Goal: Task Accomplishment & Management: Use online tool/utility

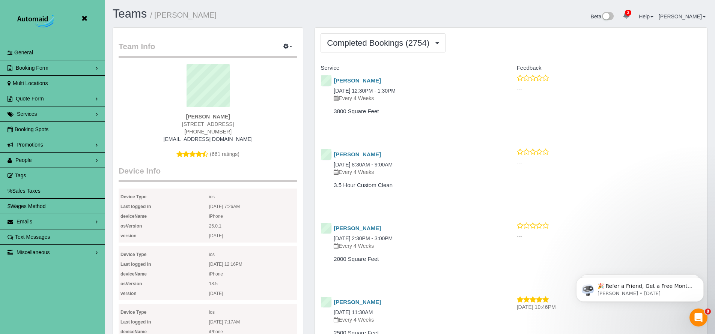
click at [86, 19] on icon at bounding box center [84, 18] width 9 height 9
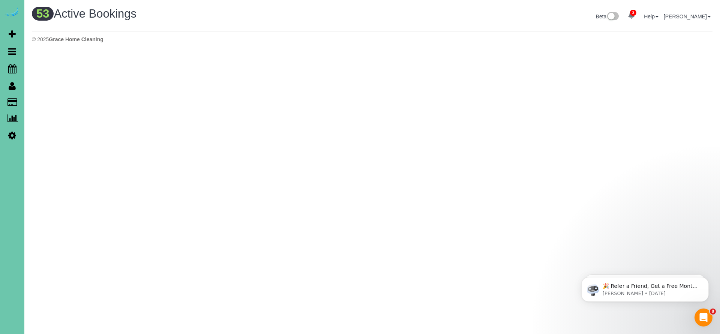
scroll to position [1425, 715]
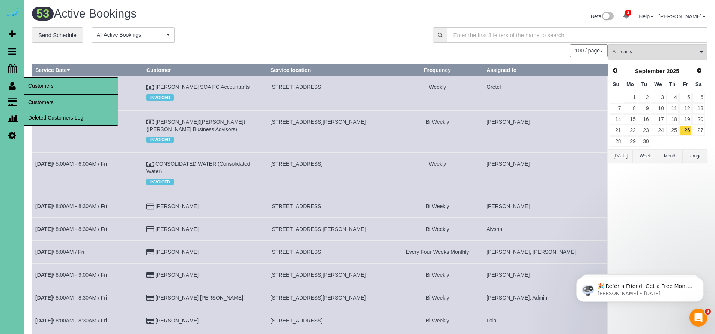
click at [54, 95] on link "Customers" at bounding box center [71, 102] width 94 height 15
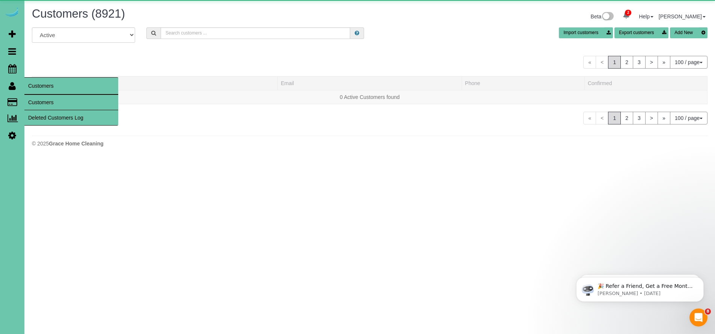
scroll to position [1720, 715]
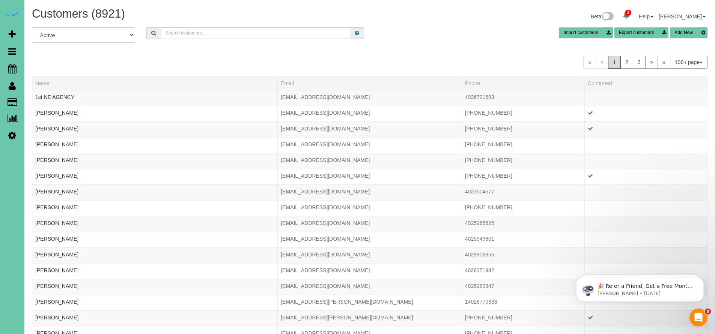
click at [11, 83] on icon at bounding box center [12, 85] width 7 height 9
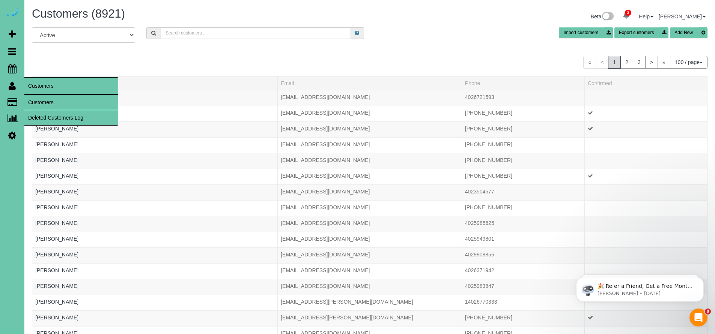
click at [59, 101] on link "Customers" at bounding box center [71, 102] width 94 height 15
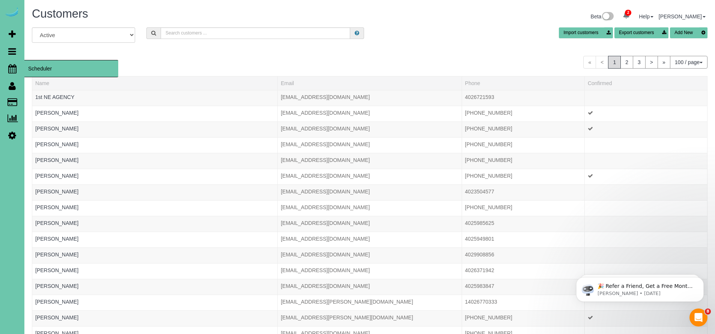
click at [53, 72] on span "Scheduler" at bounding box center [71, 68] width 94 height 17
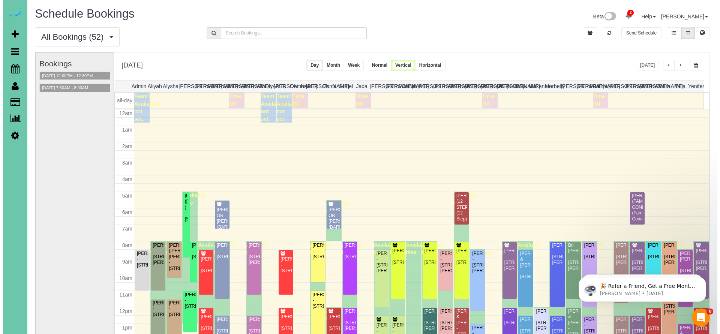
scroll to position [99, 0]
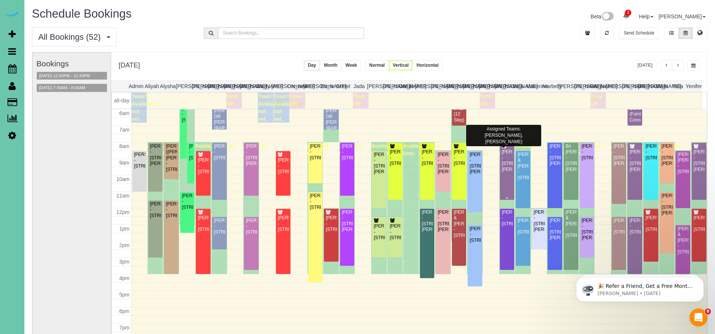
click at [503, 170] on div "[PERSON_NAME] - [STREET_ADDRESS][PERSON_NAME]" at bounding box center [507, 160] width 12 height 23
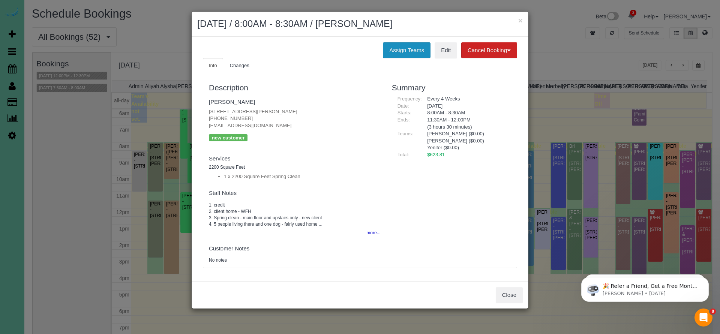
click at [407, 56] on button "Assign Teams" at bounding box center [407, 50] width 48 height 16
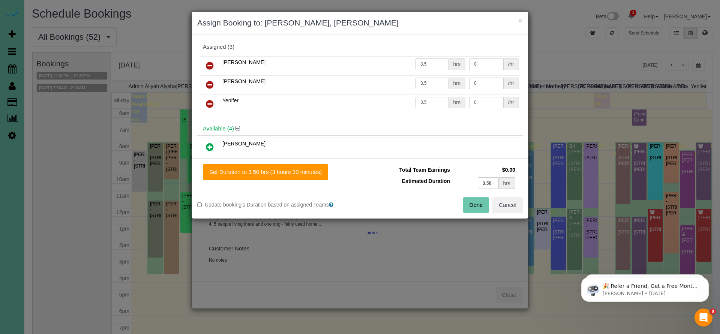
click at [211, 101] on icon at bounding box center [210, 103] width 8 height 9
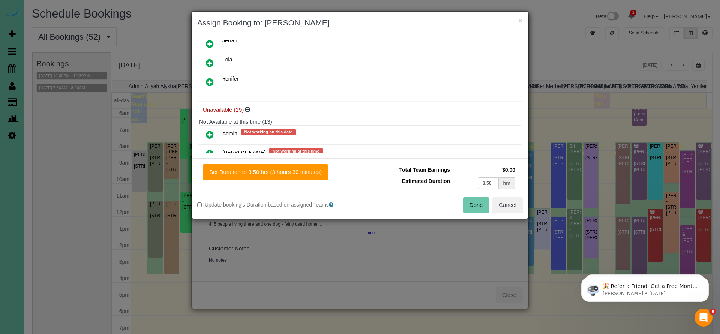
scroll to position [0, 0]
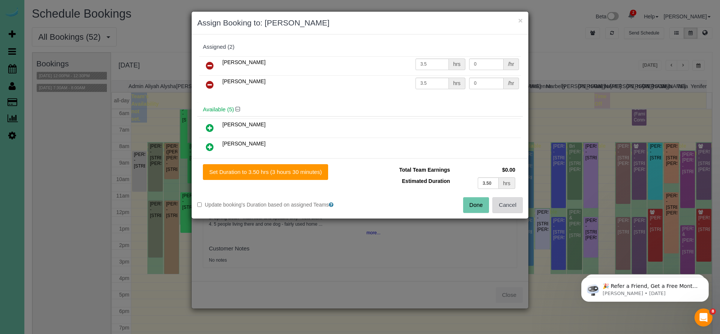
click at [517, 210] on button "Cancel" at bounding box center [508, 205] width 30 height 16
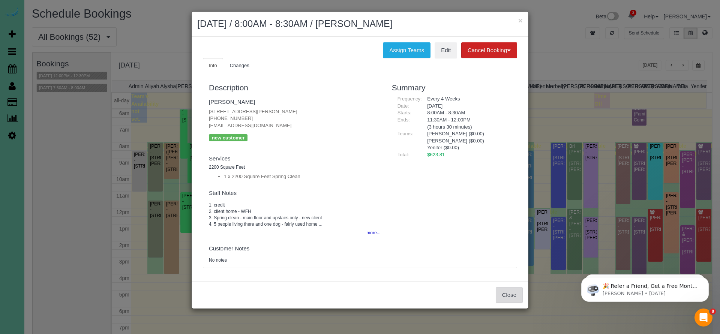
click at [513, 291] on button "Close" at bounding box center [509, 295] width 27 height 16
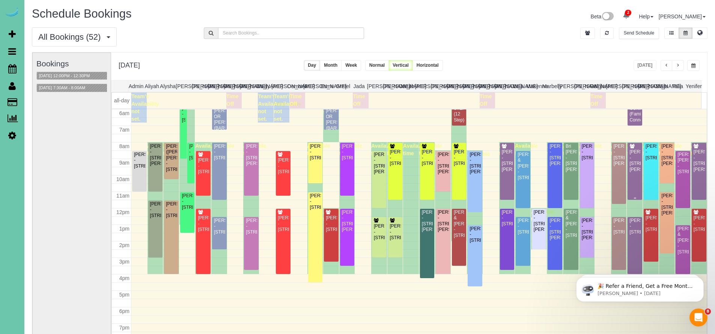
click at [634, 168] on div "[PERSON_NAME] - [STREET_ADDRESS][PERSON_NAME]" at bounding box center [635, 160] width 12 height 23
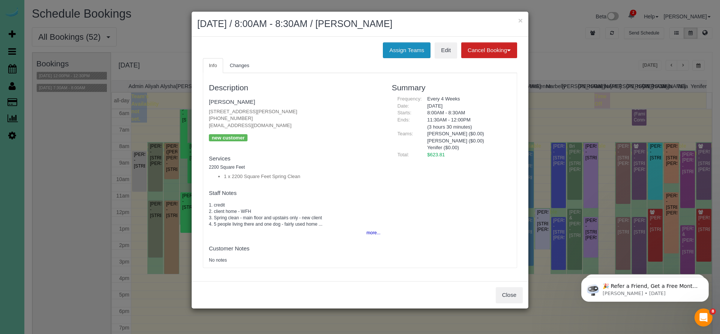
click at [417, 49] on button "Assign Teams" at bounding box center [407, 50] width 48 height 16
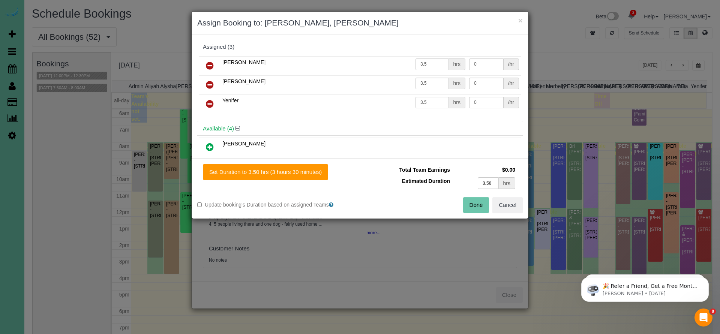
click at [212, 102] on icon at bounding box center [210, 103] width 8 height 9
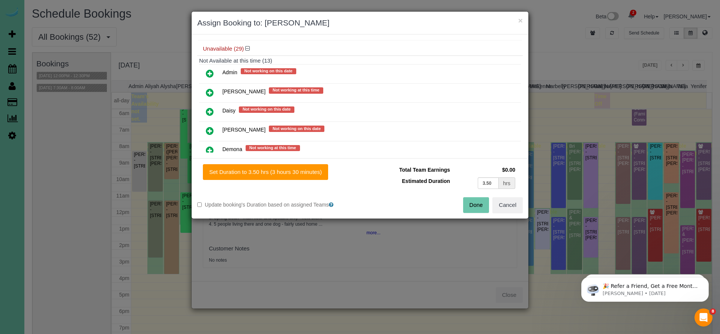
scroll to position [176, 0]
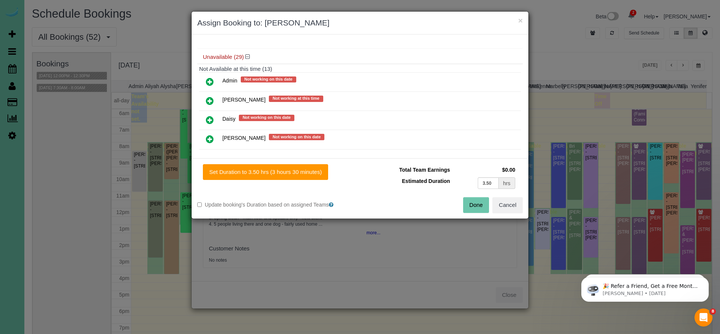
click at [211, 80] on icon at bounding box center [210, 81] width 8 height 9
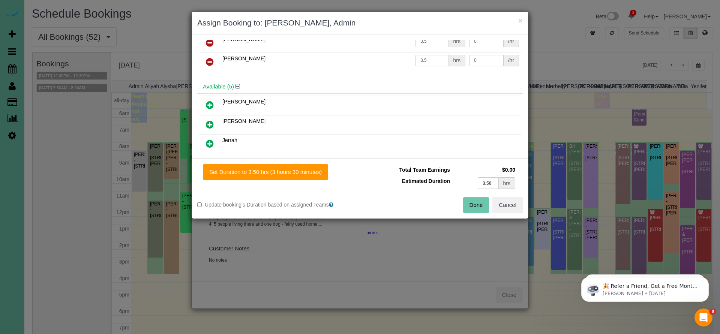
scroll to position [0, 0]
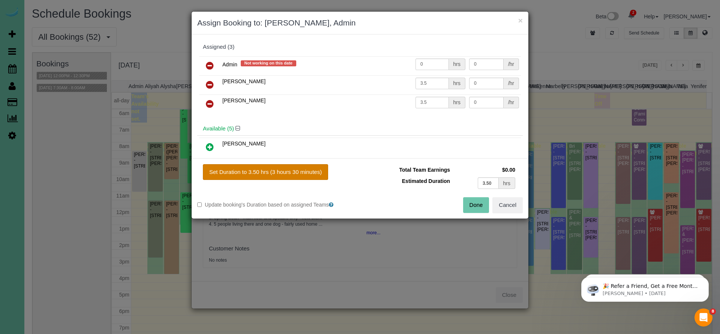
click at [272, 171] on button "Set Duration to 3.50 hrs (3 hours 30 minutes)" at bounding box center [265, 172] width 125 height 16
type input "3.50"
click at [472, 207] on button "Done" at bounding box center [476, 205] width 26 height 16
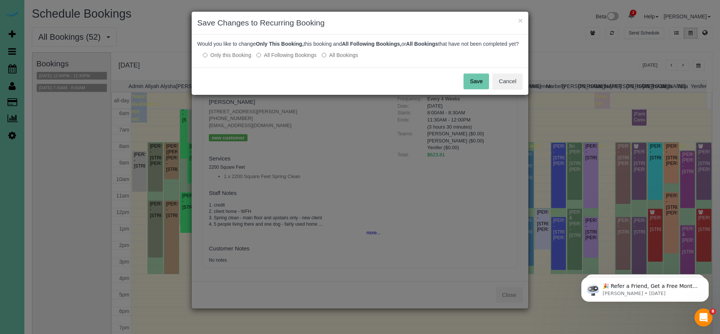
click at [487, 84] on button "Save" at bounding box center [477, 82] width 26 height 16
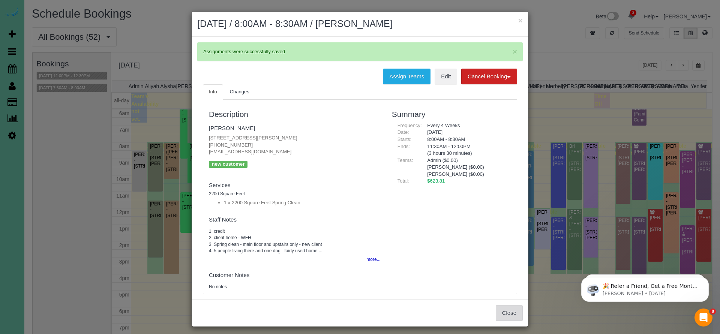
click at [512, 311] on button "Close" at bounding box center [509, 313] width 27 height 16
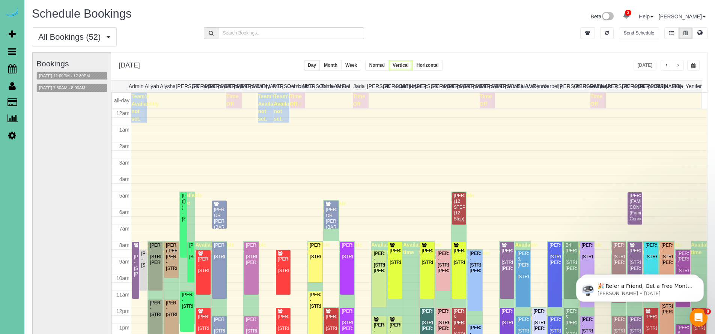
scroll to position [99, 0]
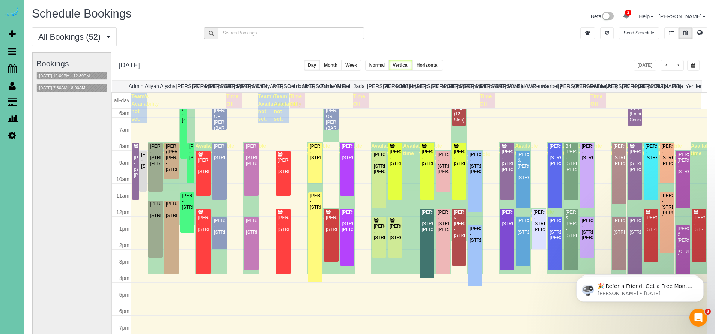
click at [533, 38] on div "All Bookings (52) All Bookings Unassigned Bookings Recurring Bookings New Custo…" at bounding box center [369, 39] width 687 height 25
